Goal: Navigation & Orientation: Find specific page/section

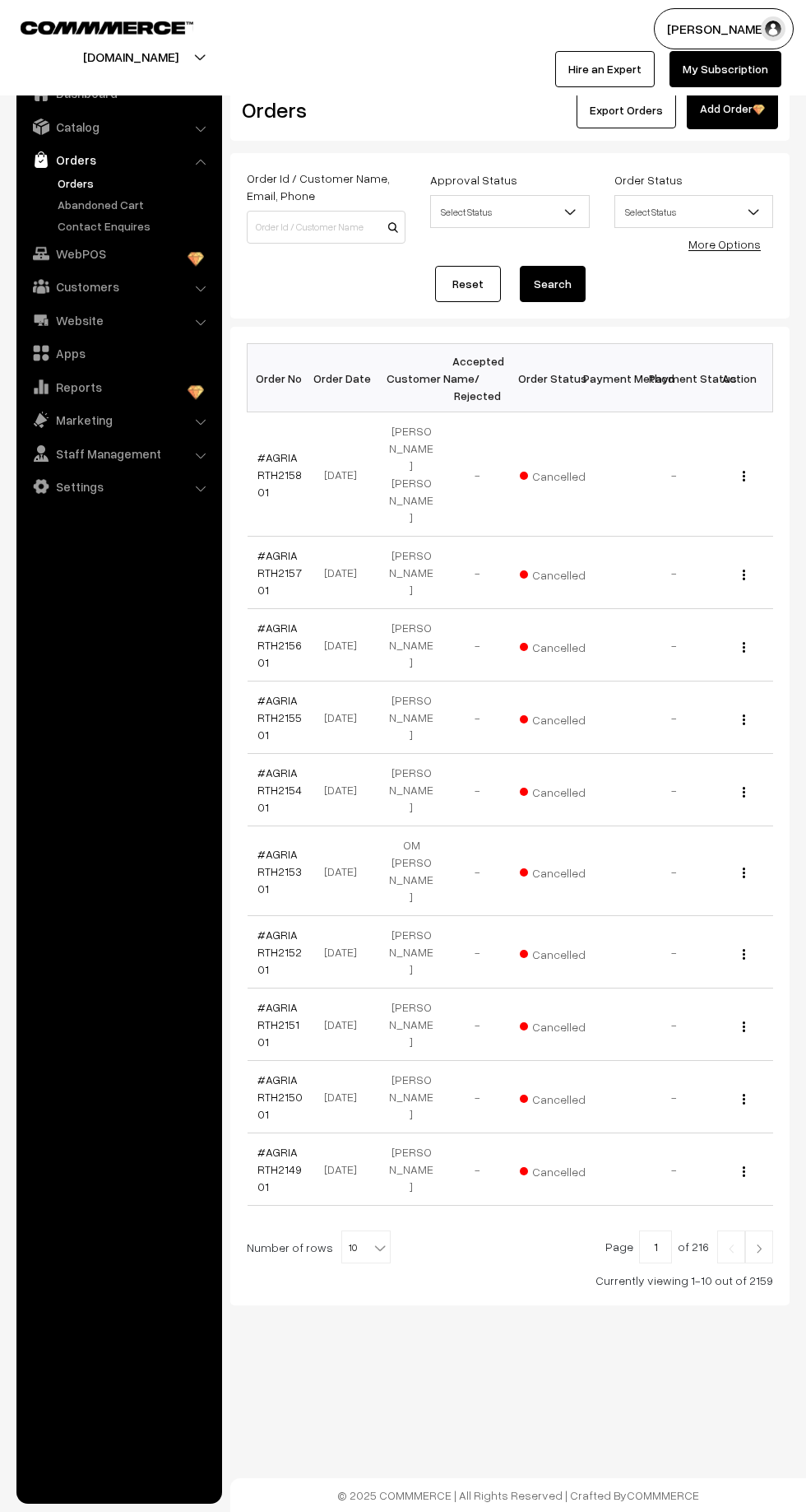
click at [74, 185] on link "Orders" at bounding box center [135, 183] width 163 height 17
click at [96, 203] on link "Abandoned Cart" at bounding box center [135, 204] width 163 height 17
